Goal: Browse casually

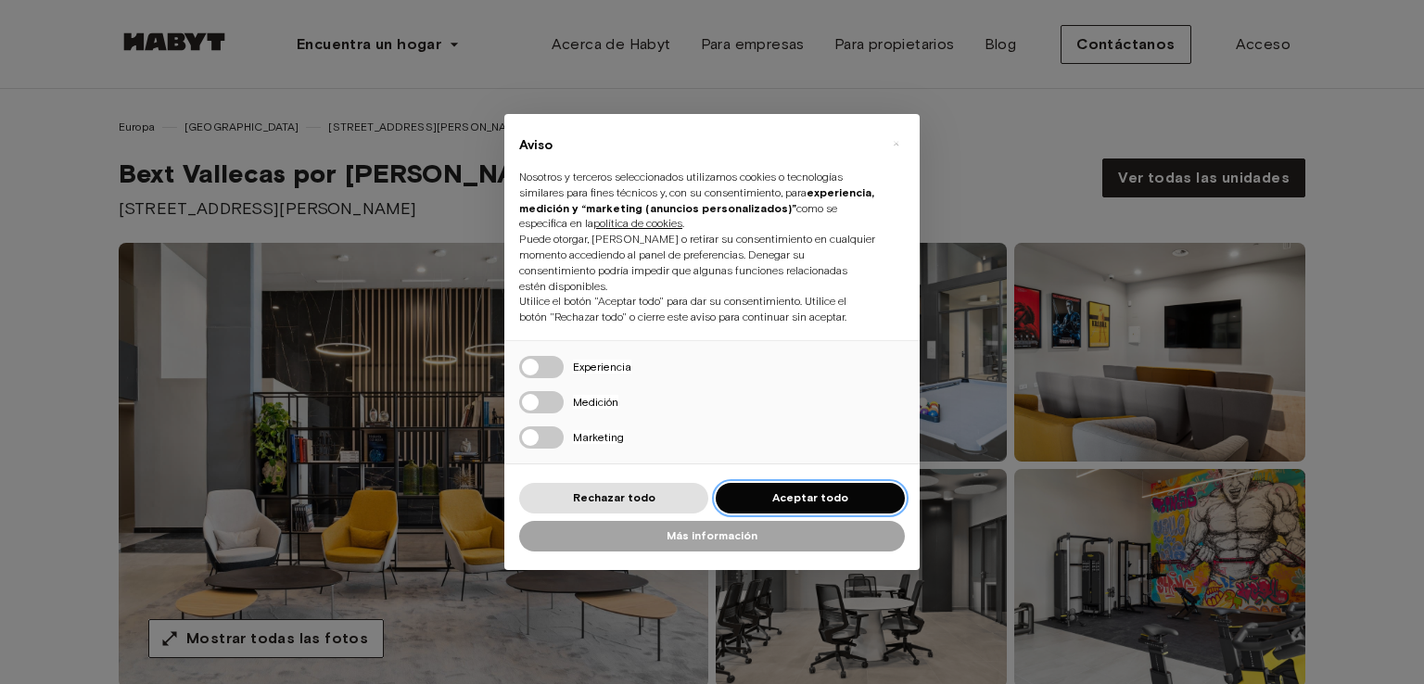
click at [823, 494] on font "Aceptar todo" at bounding box center [810, 497] width 76 height 14
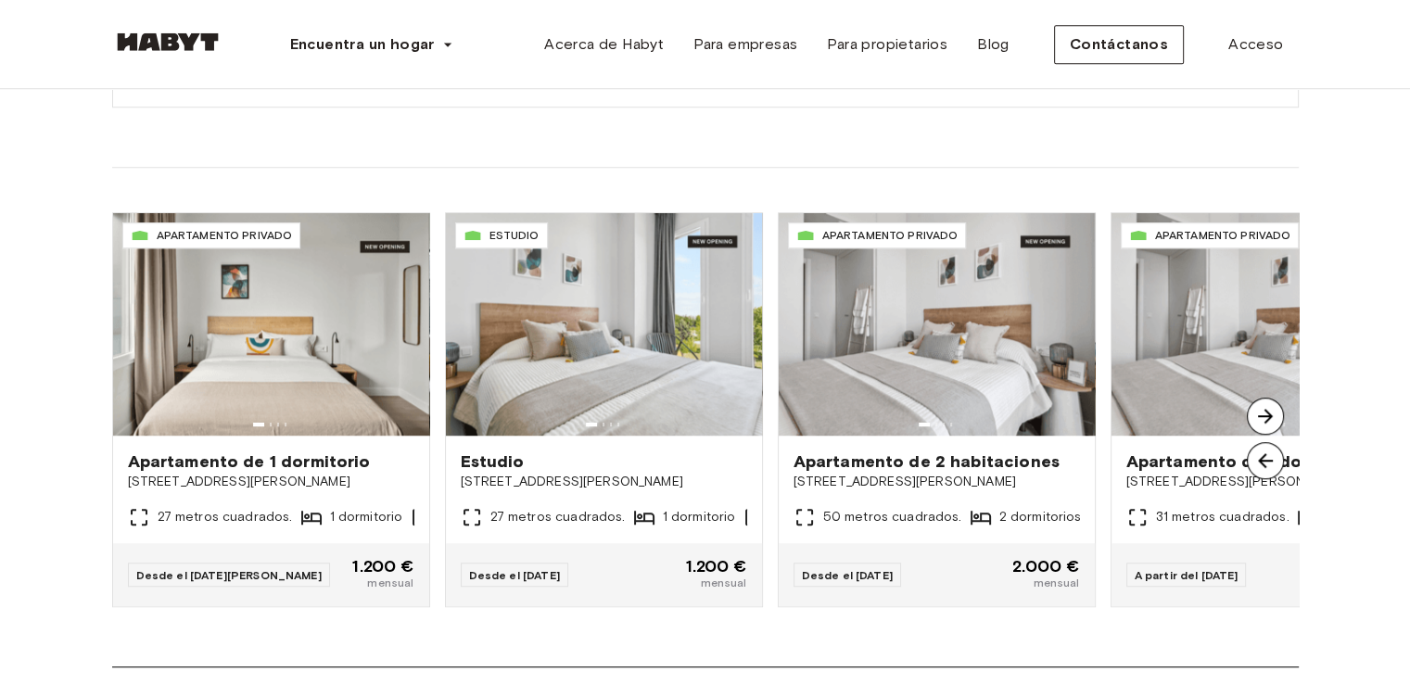
scroll to position [1298, 0]
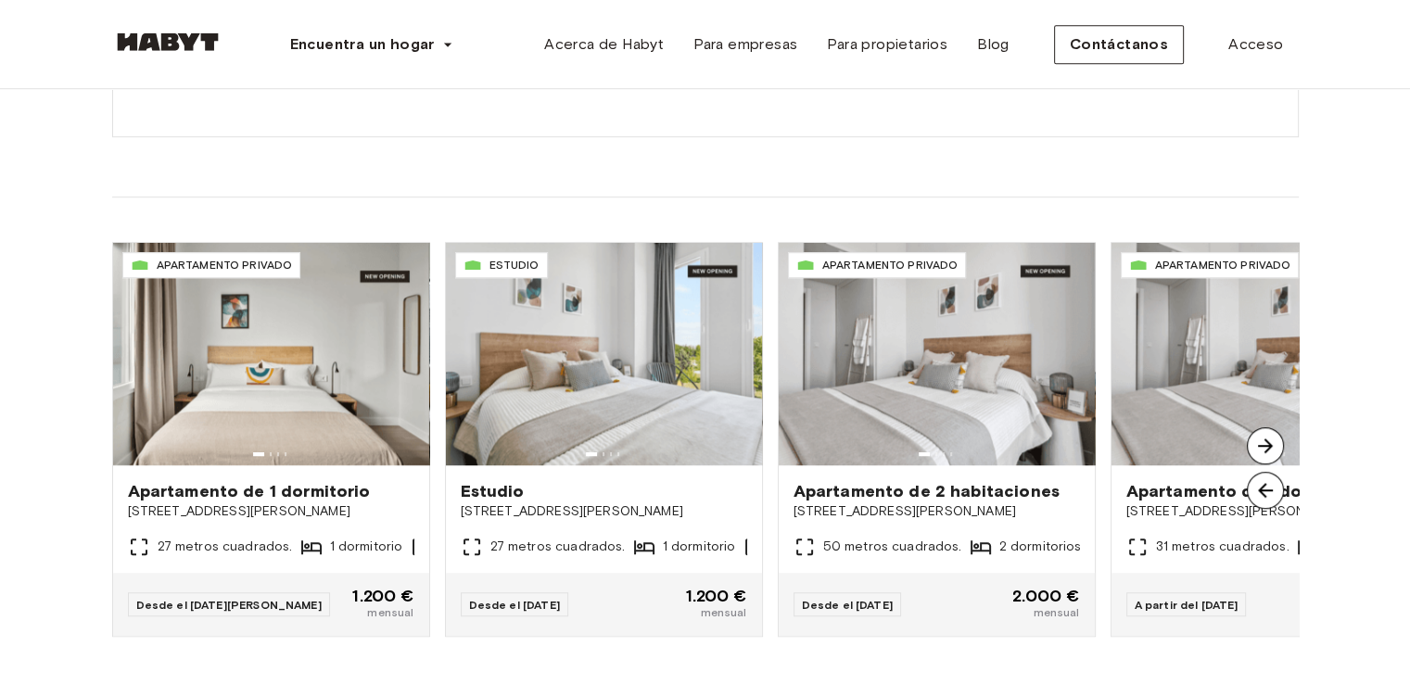
click at [1262, 444] on img at bounding box center [1265, 445] width 37 height 37
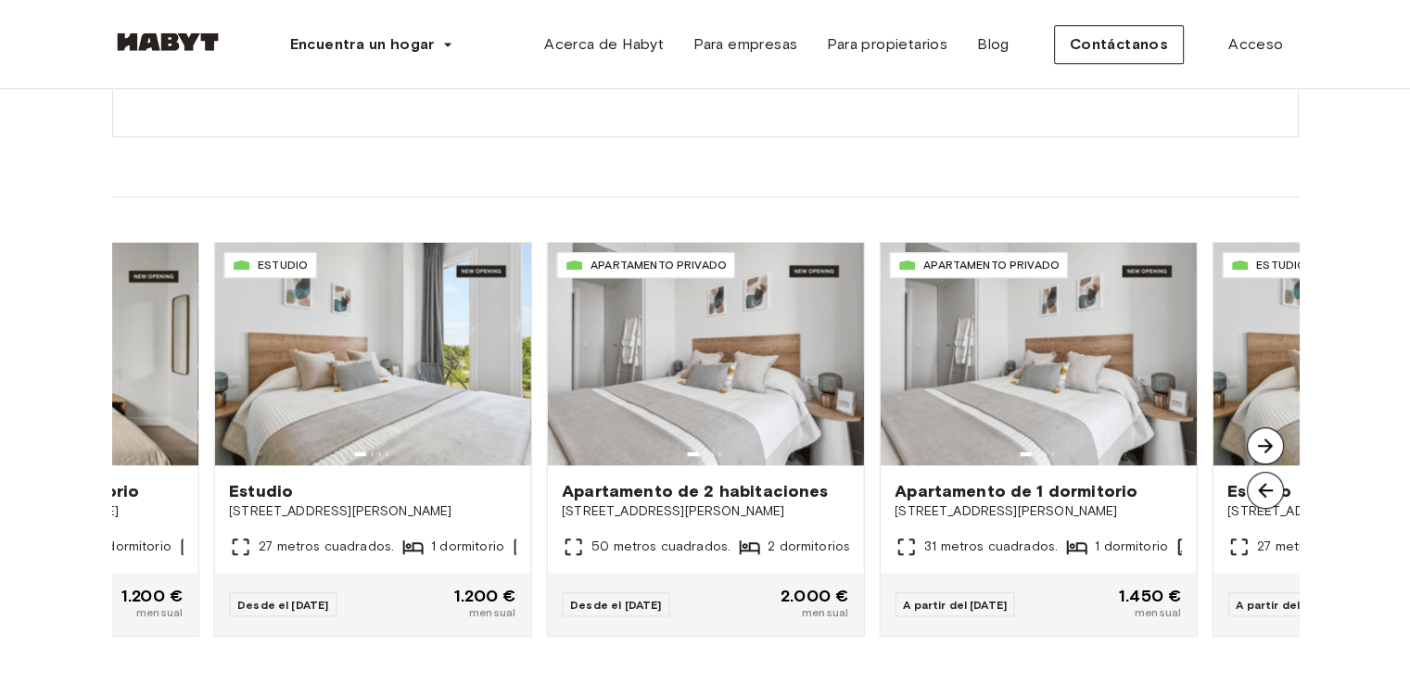
click at [1262, 444] on img at bounding box center [1265, 445] width 37 height 37
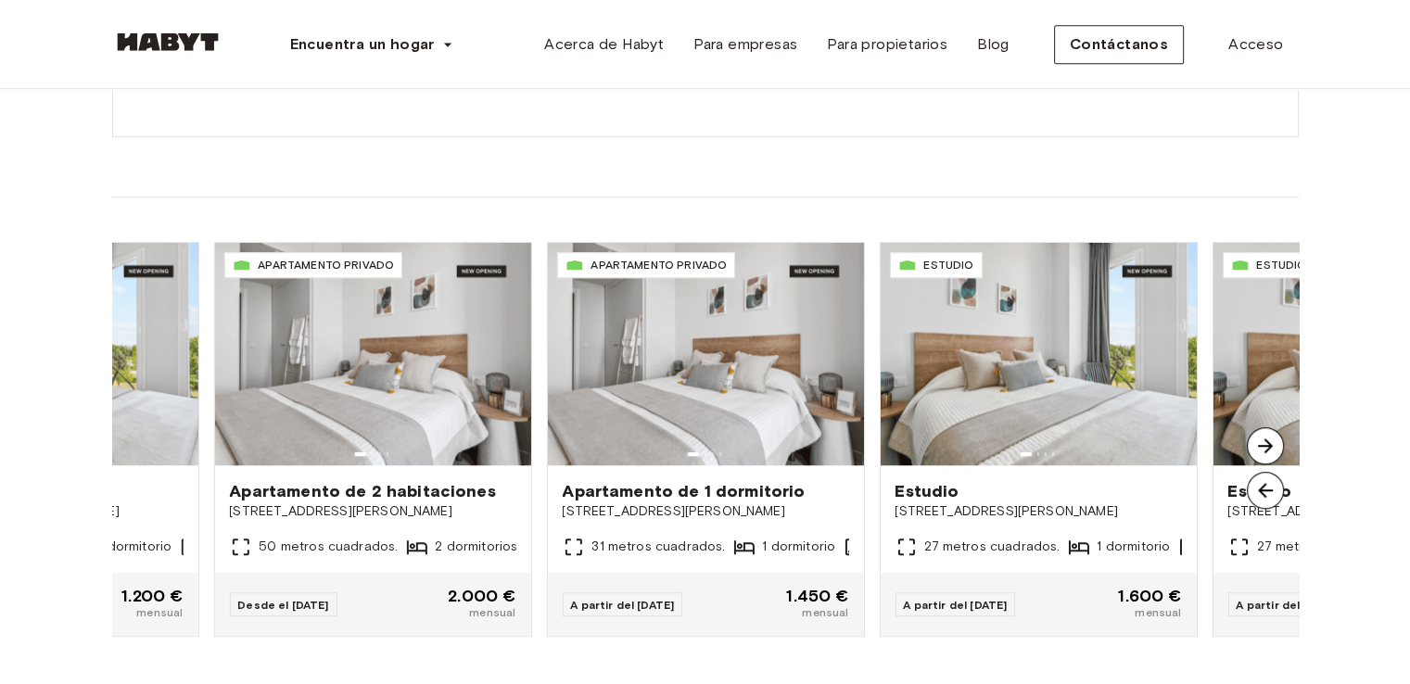
click at [1262, 444] on img at bounding box center [1265, 445] width 37 height 37
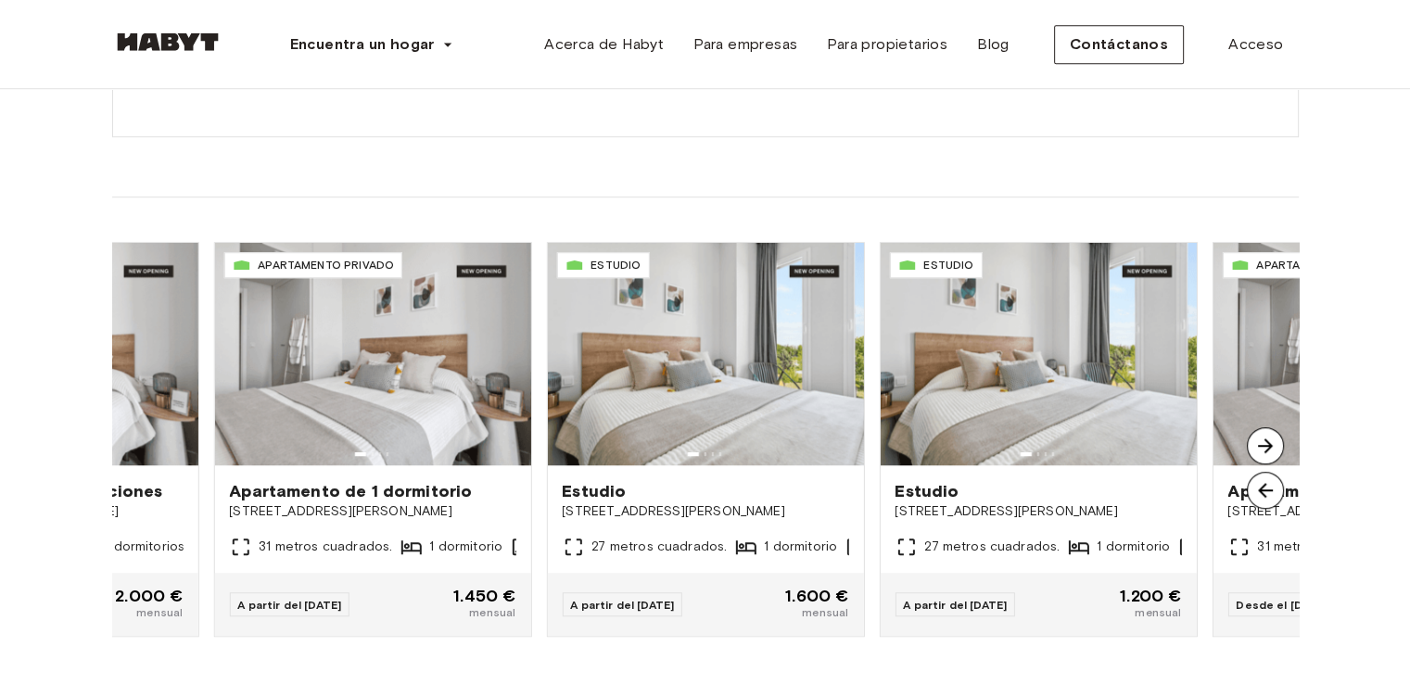
click at [1262, 444] on img at bounding box center [1265, 445] width 37 height 37
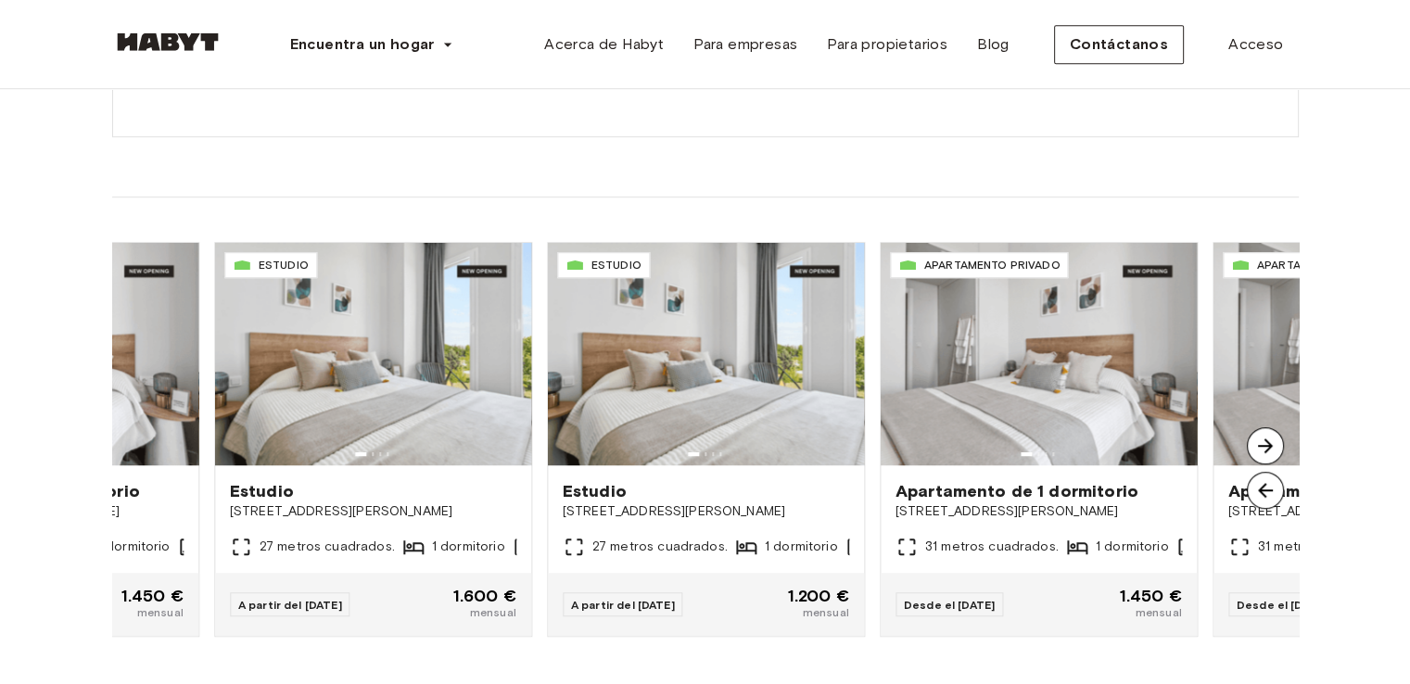
click at [1262, 444] on img at bounding box center [1265, 445] width 37 height 37
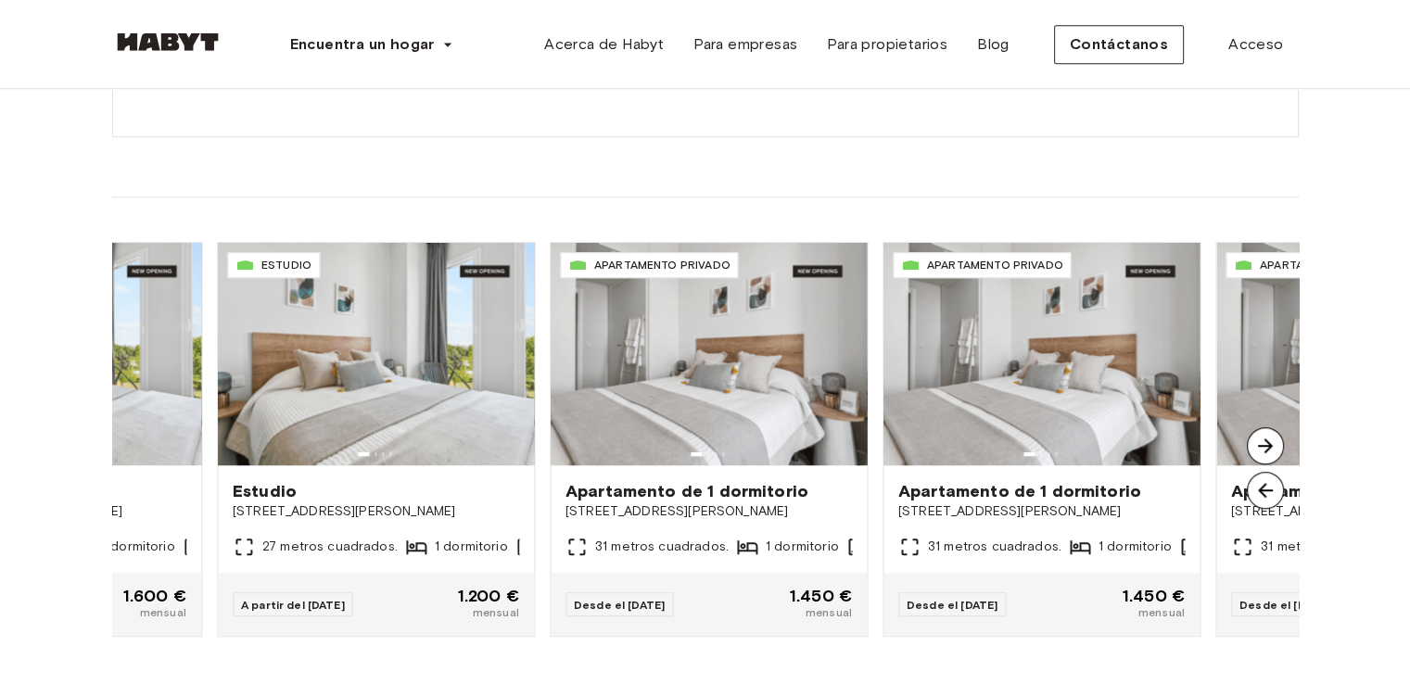
click at [1262, 444] on img at bounding box center [1265, 445] width 37 height 37
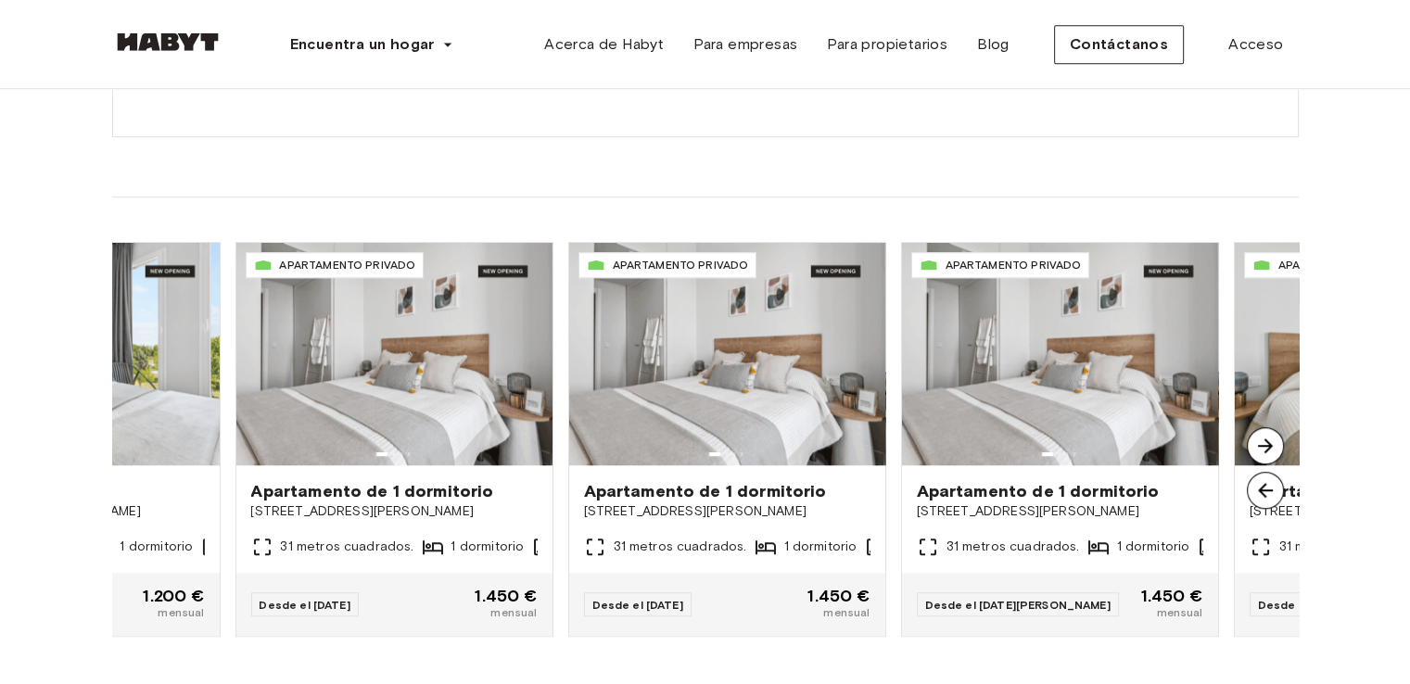
click at [1262, 444] on img at bounding box center [1265, 445] width 37 height 37
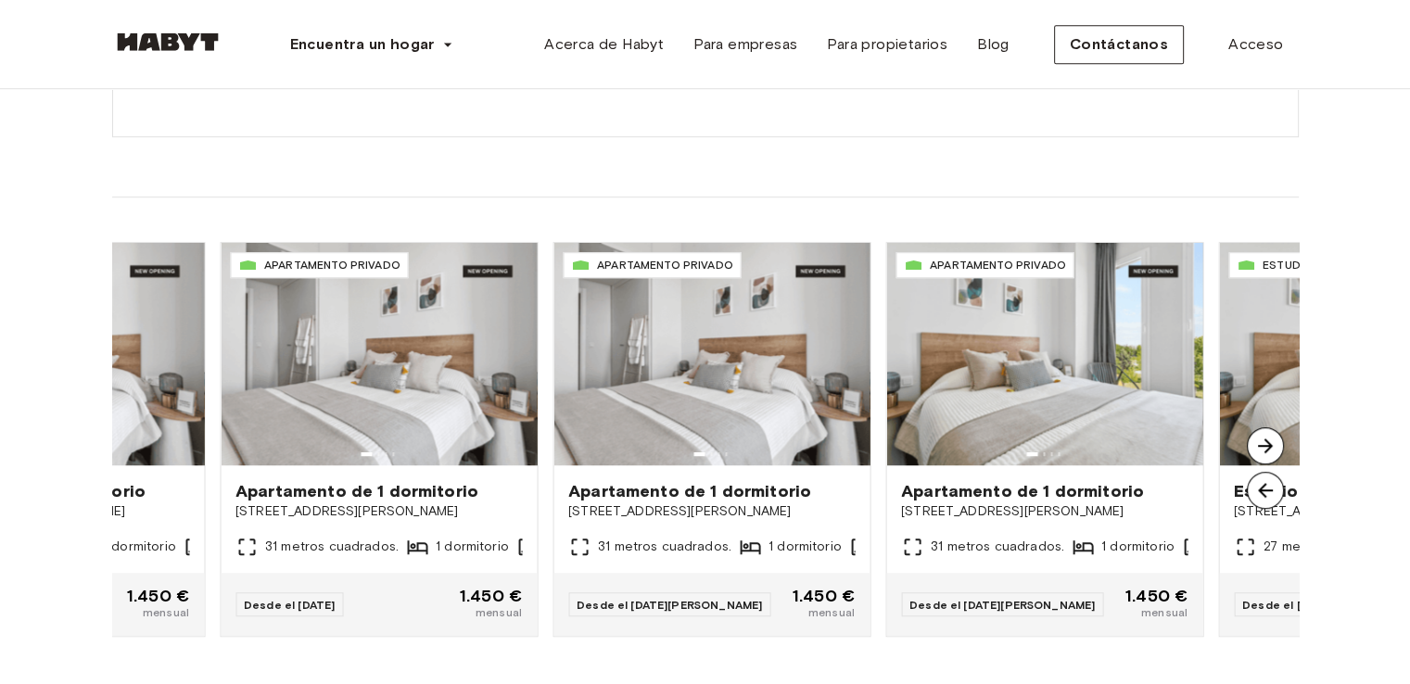
click at [1262, 444] on img at bounding box center [1265, 445] width 37 height 37
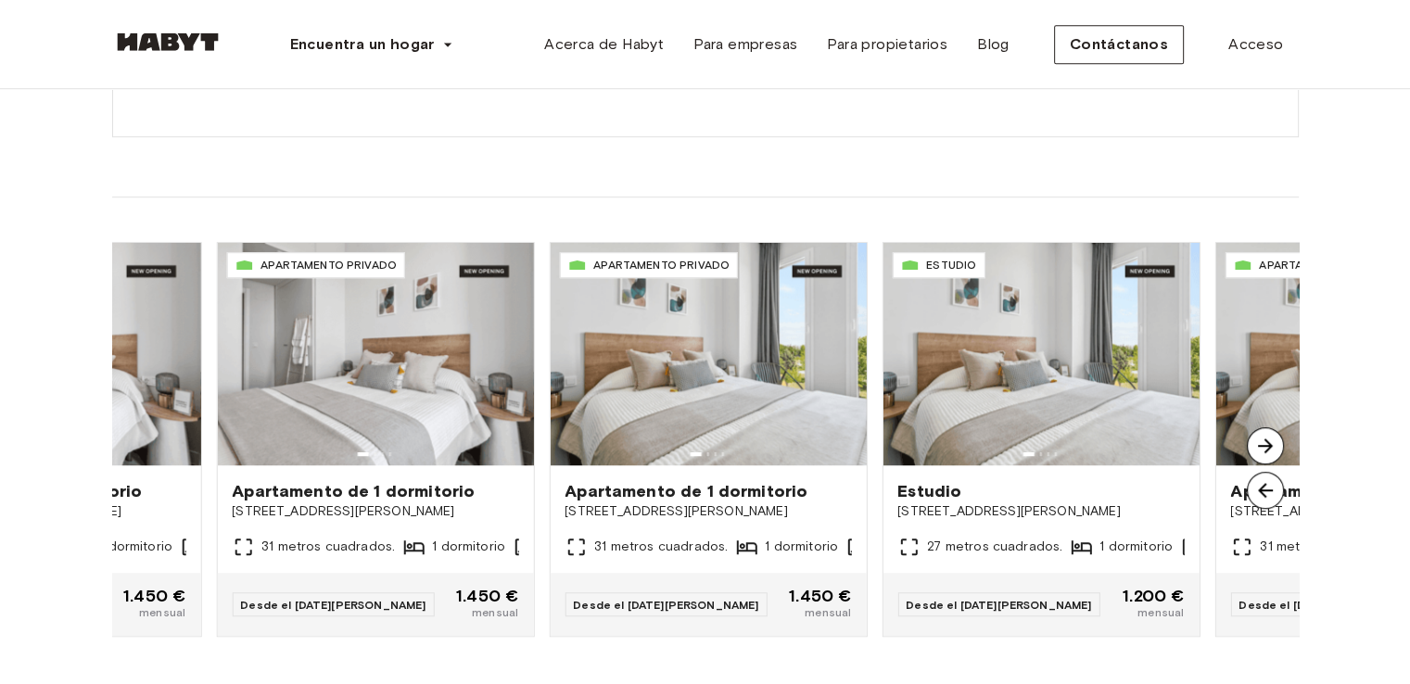
click at [1262, 444] on img at bounding box center [1265, 445] width 37 height 37
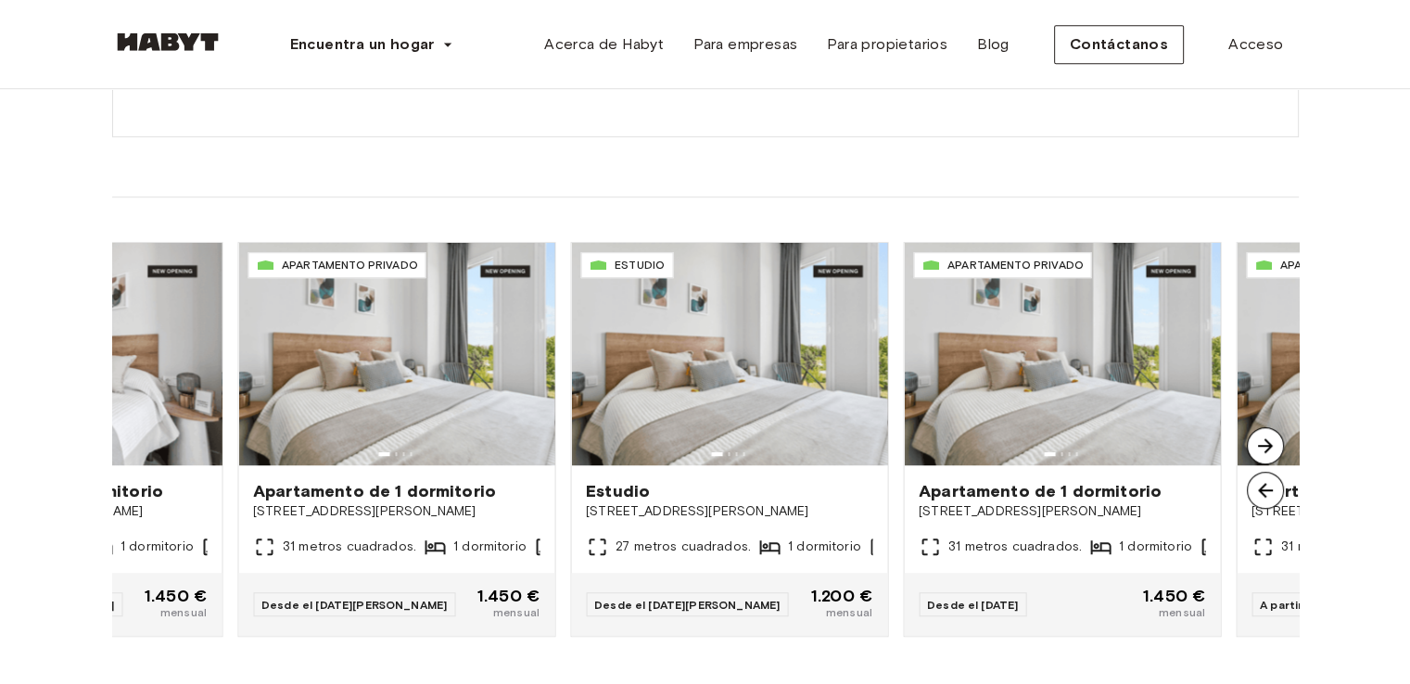
click at [1262, 444] on img at bounding box center [1265, 445] width 37 height 37
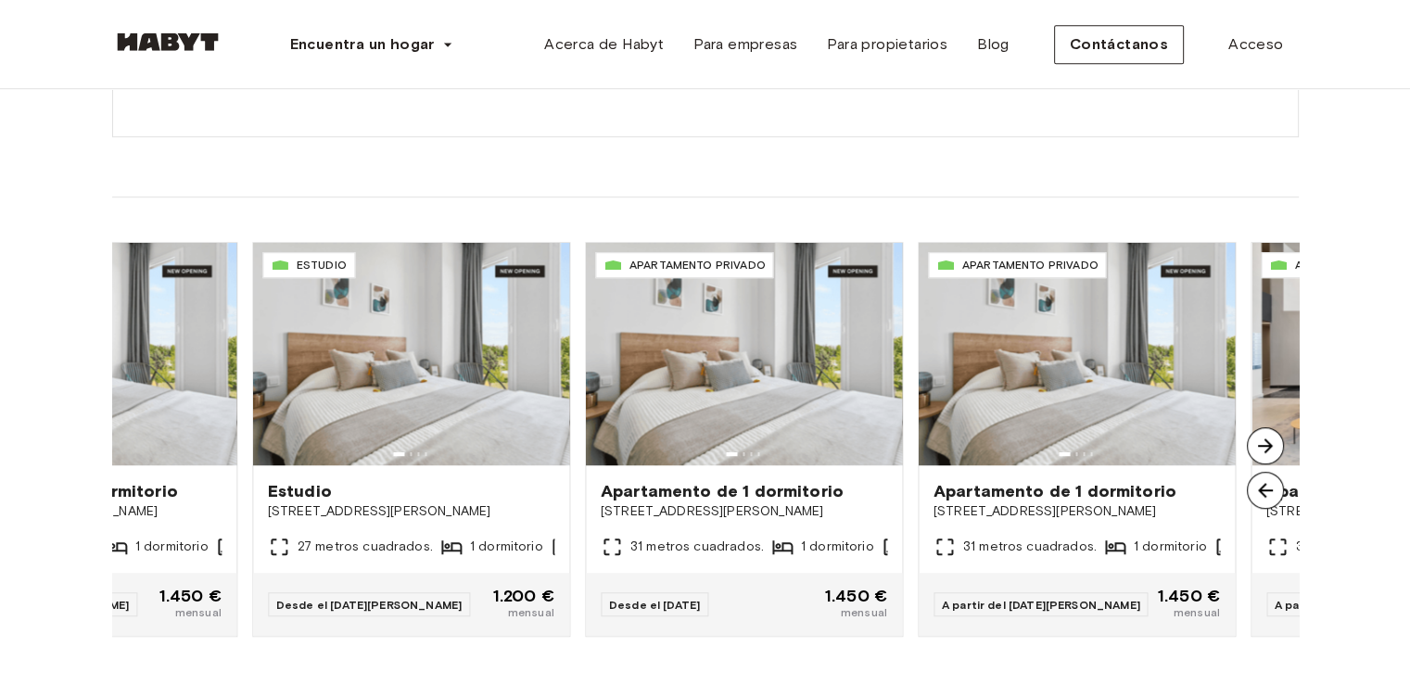
click at [1262, 444] on img at bounding box center [1265, 445] width 37 height 37
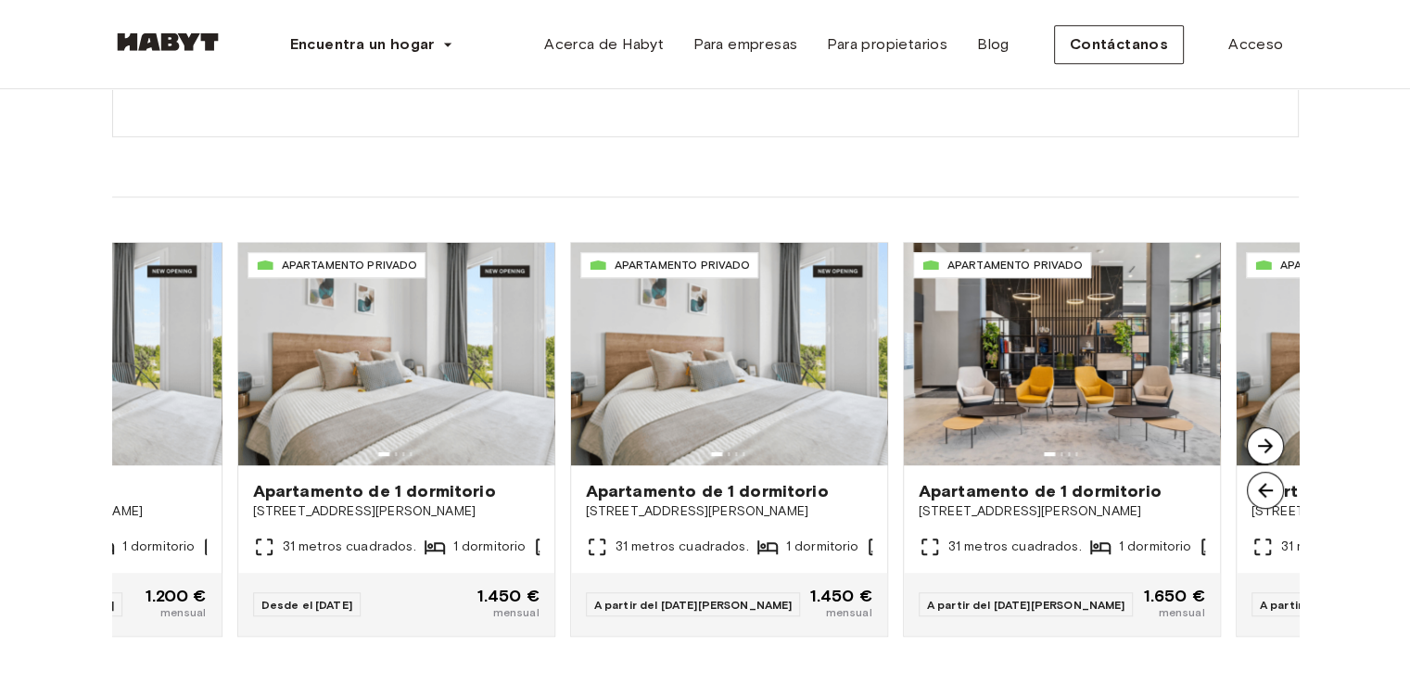
click at [1262, 444] on img at bounding box center [1265, 445] width 37 height 37
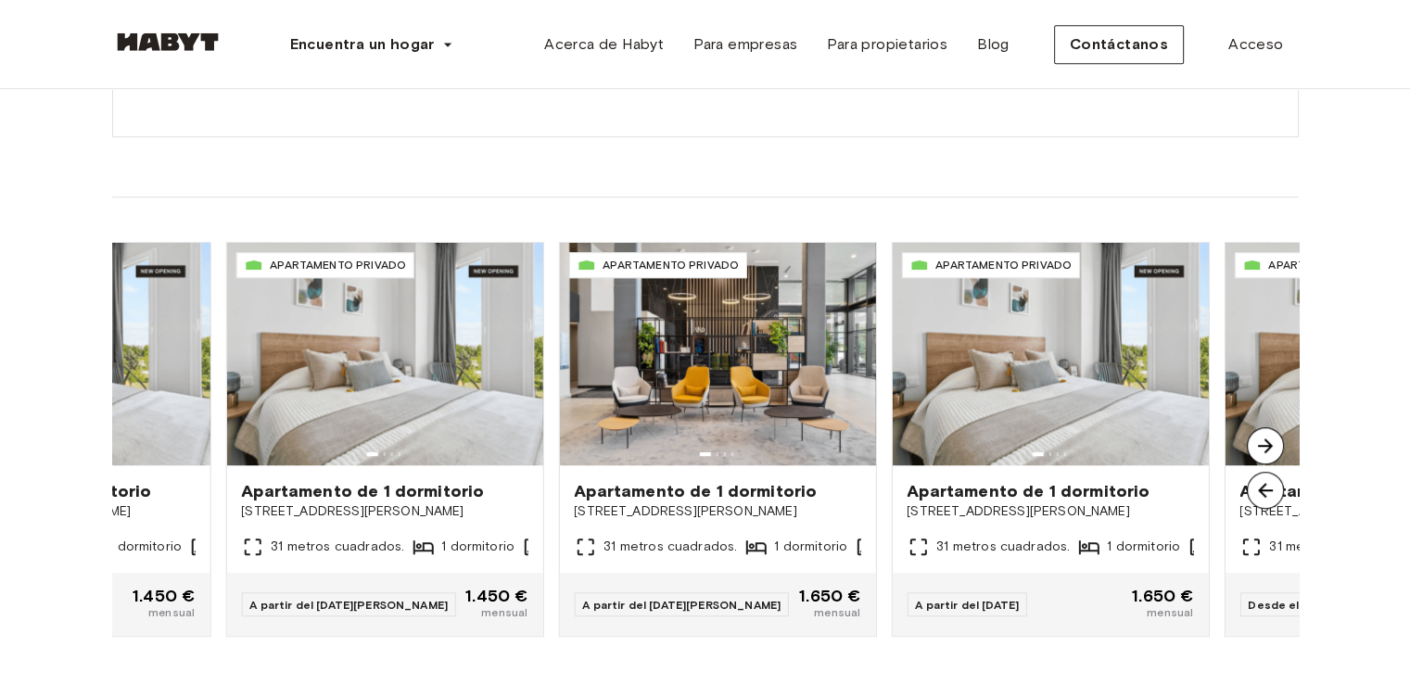
click at [1262, 444] on img at bounding box center [1265, 445] width 37 height 37
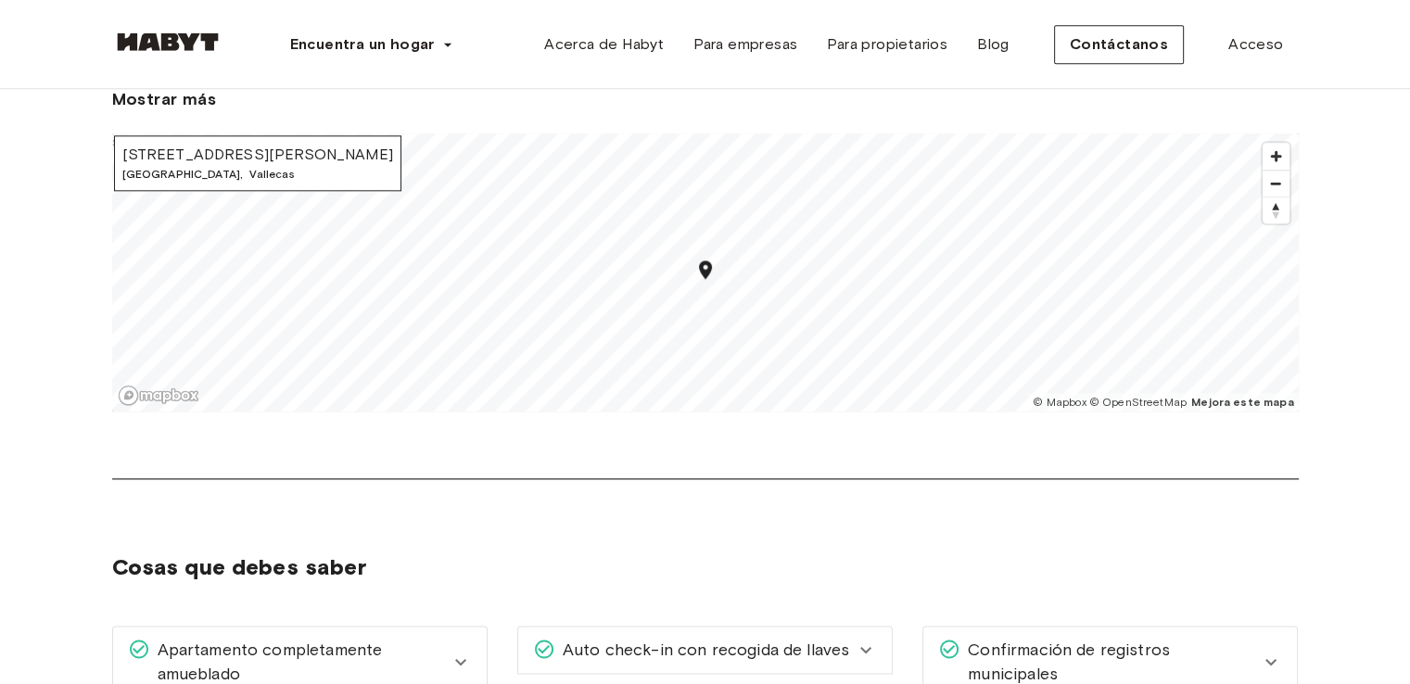
scroll to position [2317, 0]
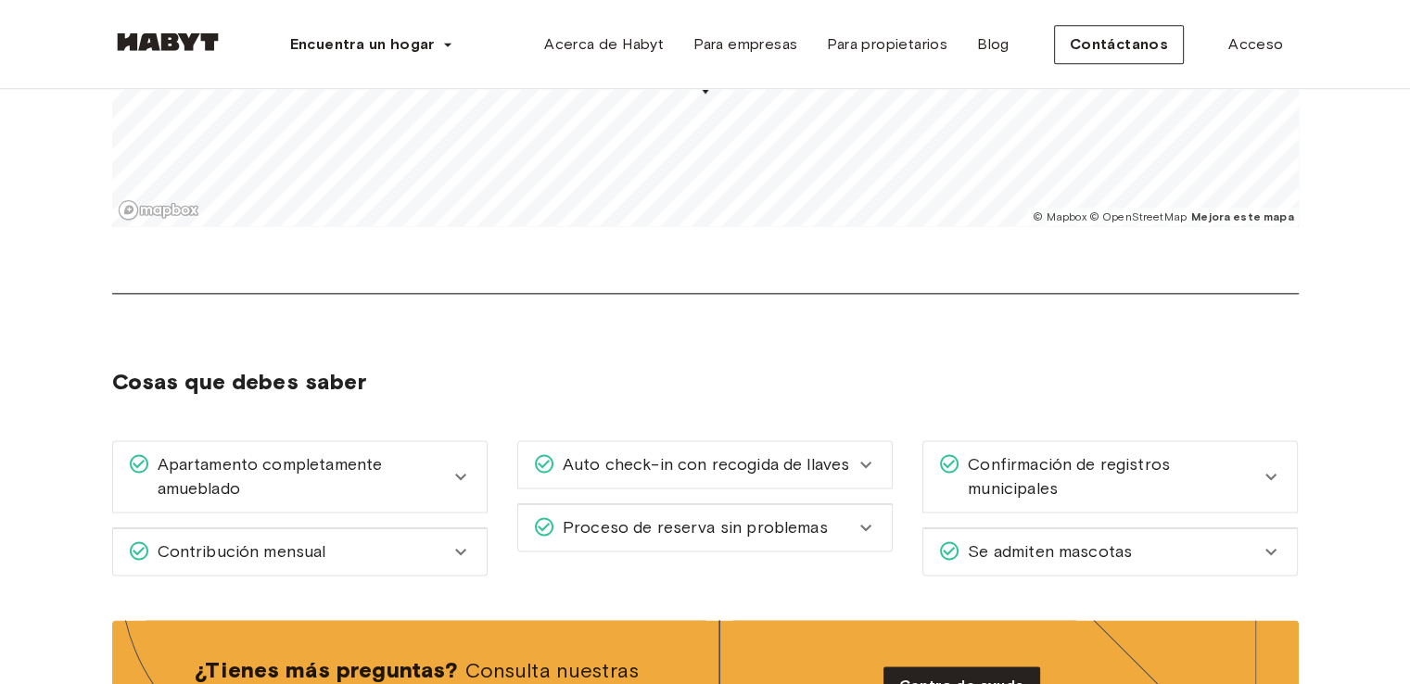
click at [1269, 550] on icon at bounding box center [1270, 552] width 11 height 6
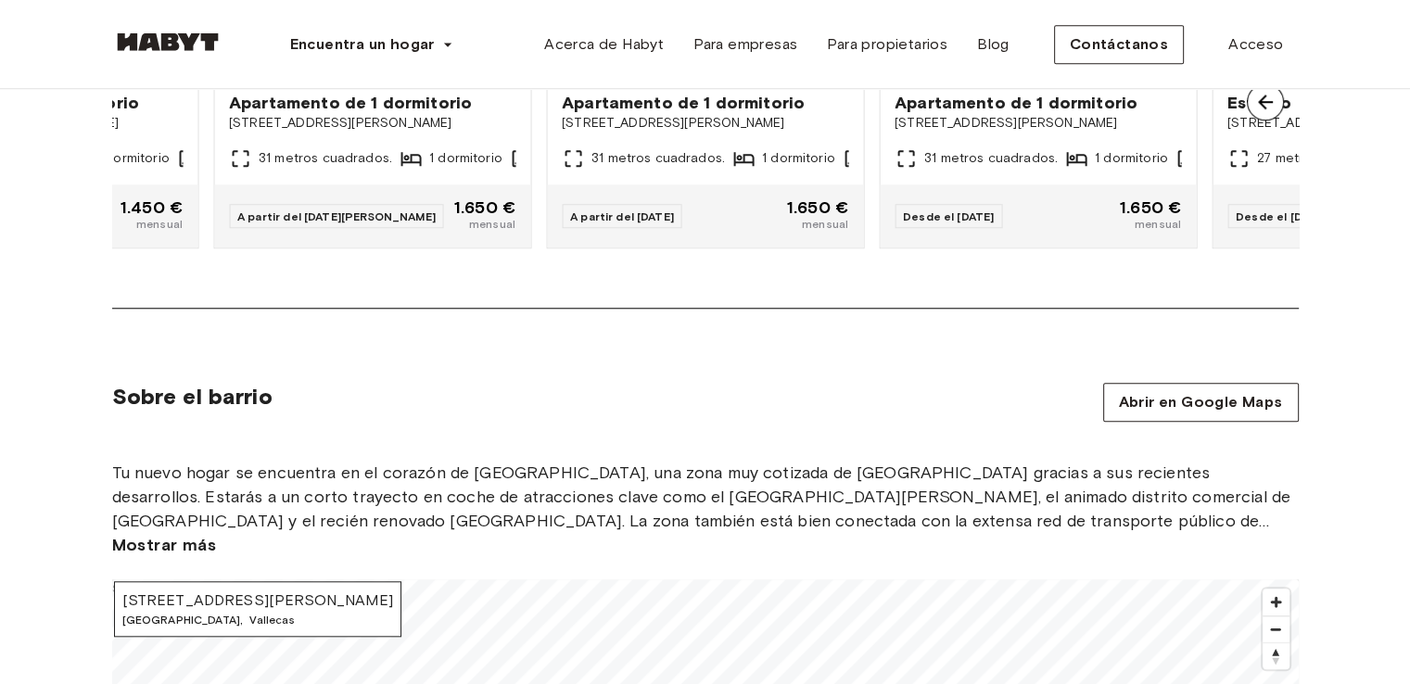
scroll to position [1472, 0]
